Goal: Task Accomplishment & Management: Use online tool/utility

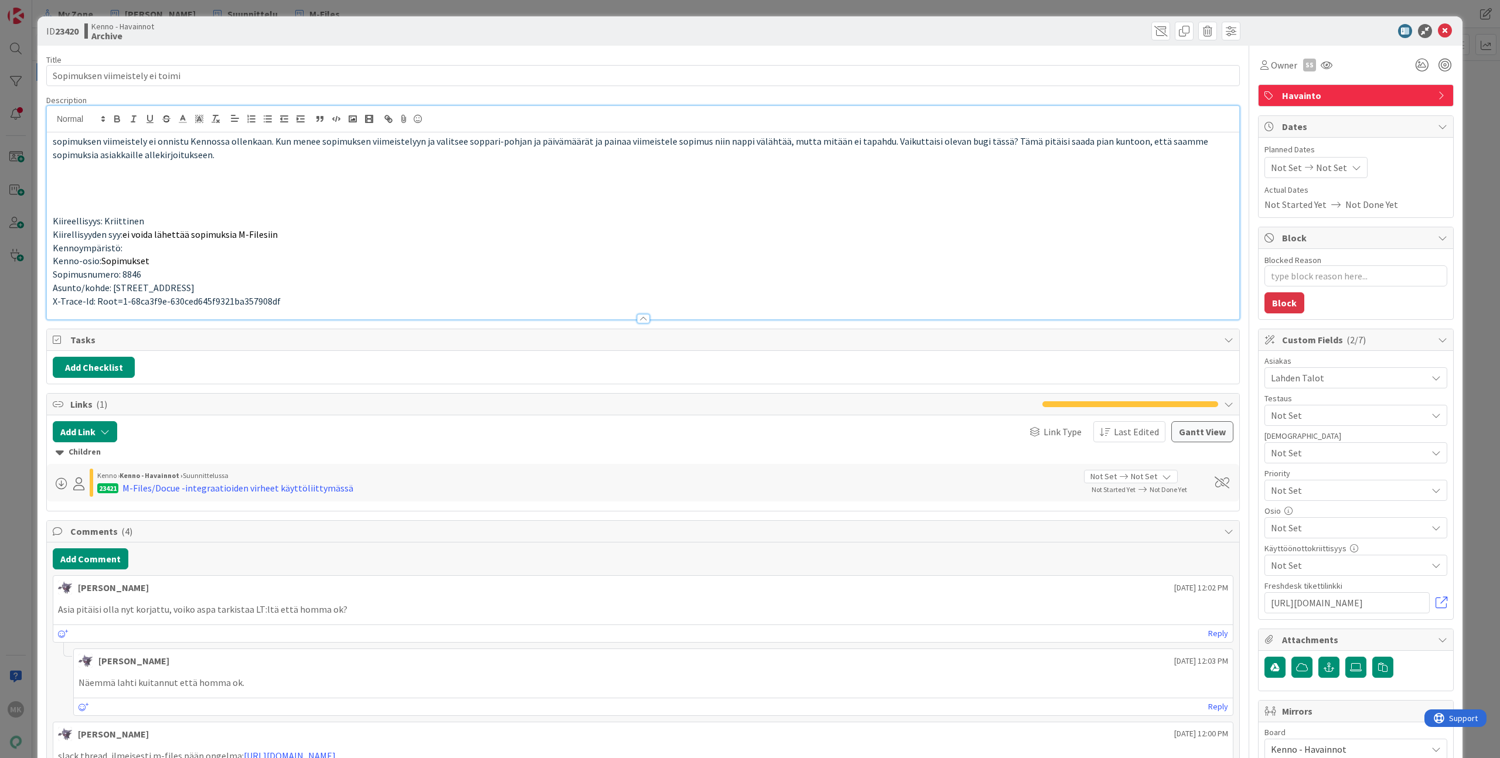
type textarea "x"
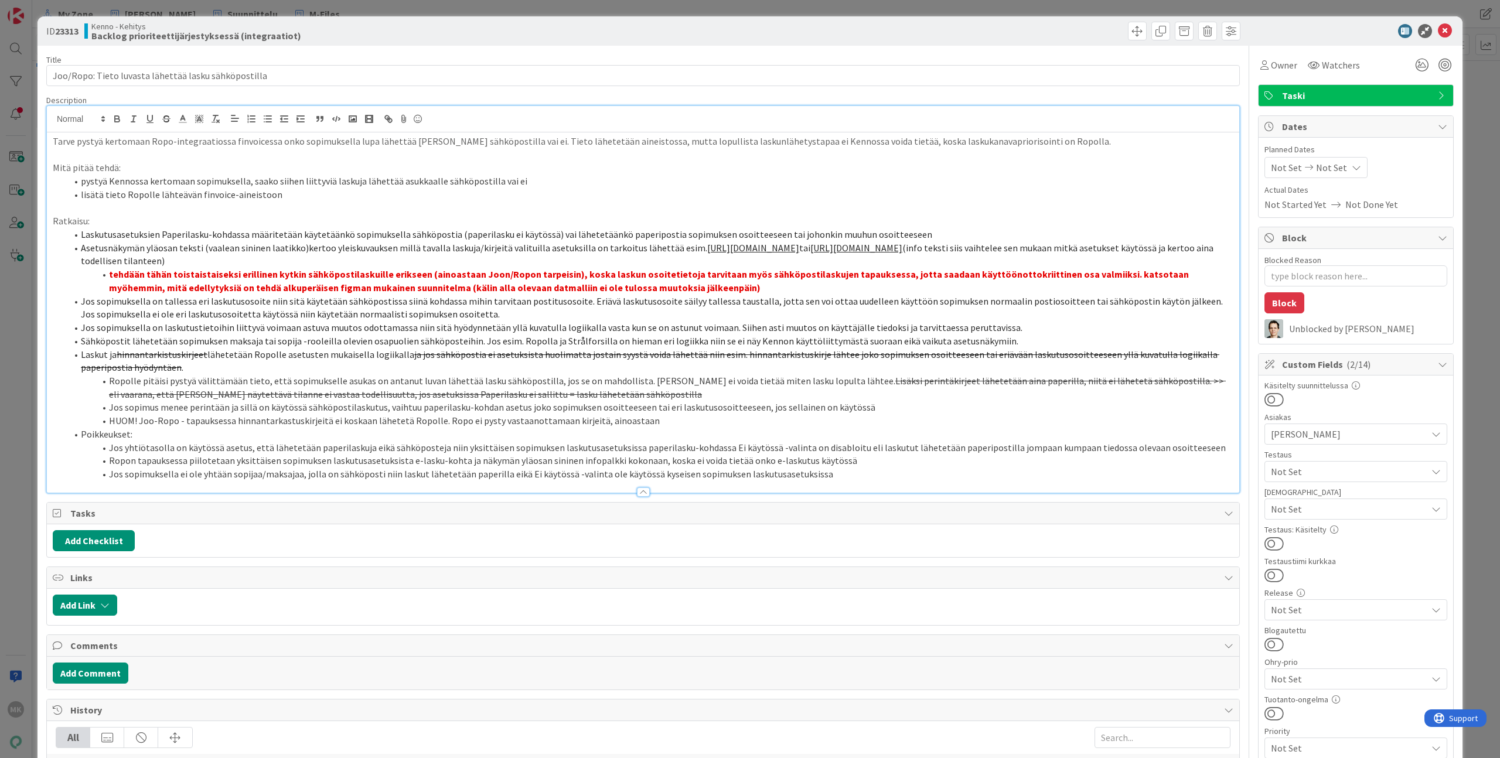
type textarea "x"
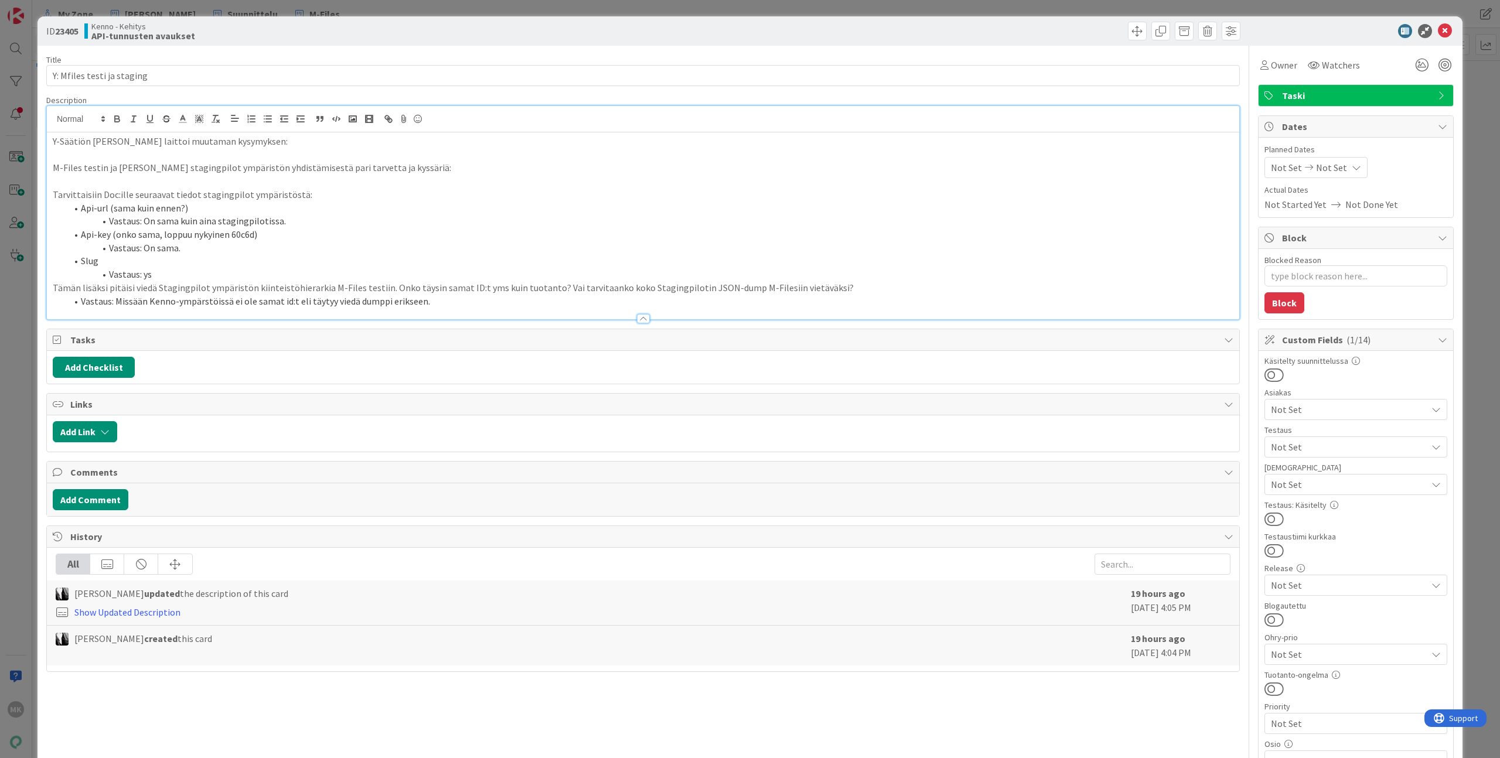
type textarea "x"
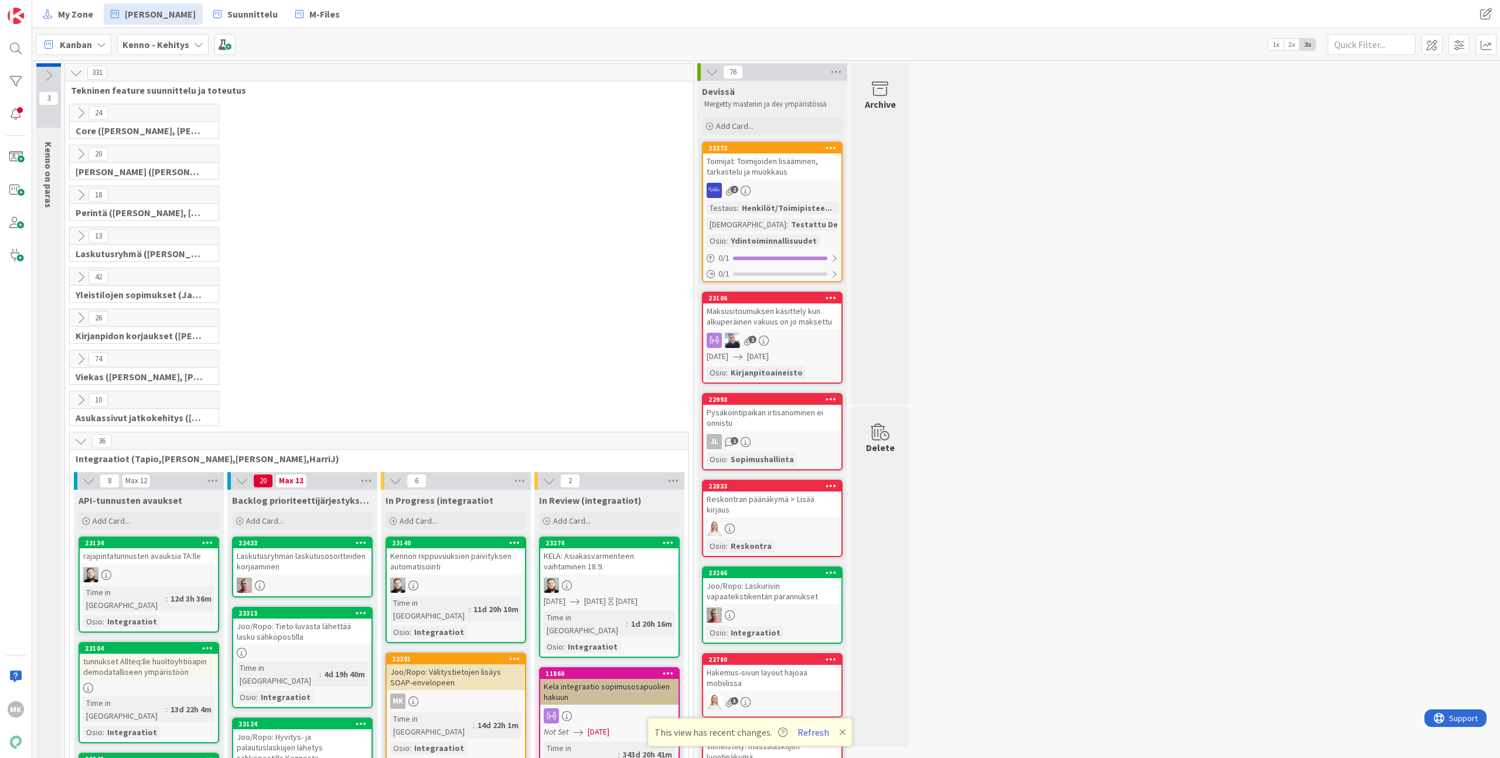
scroll to position [267, 0]
